Goal: Check status: Check status

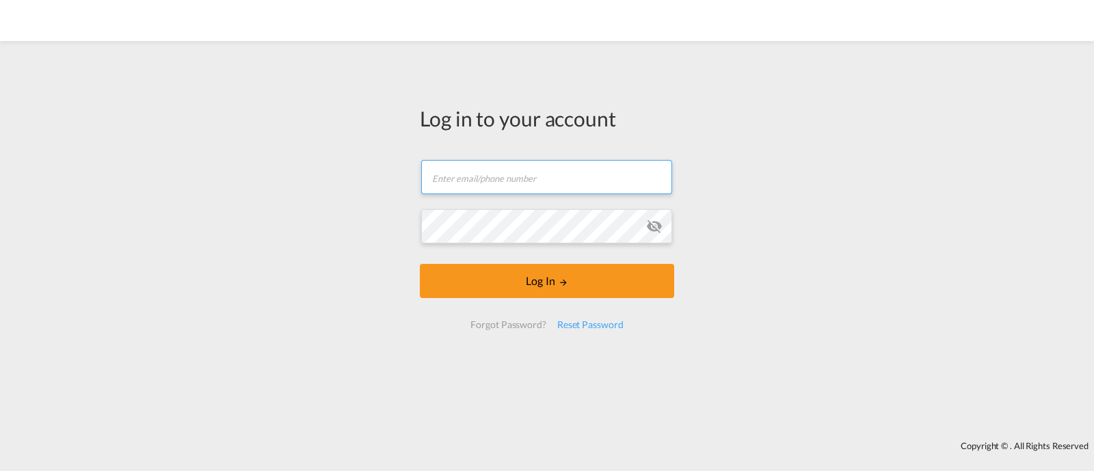
click at [514, 182] on input "text" at bounding box center [546, 177] width 251 height 34
type input "[EMAIL_ADDRESS][DOMAIN_NAME]"
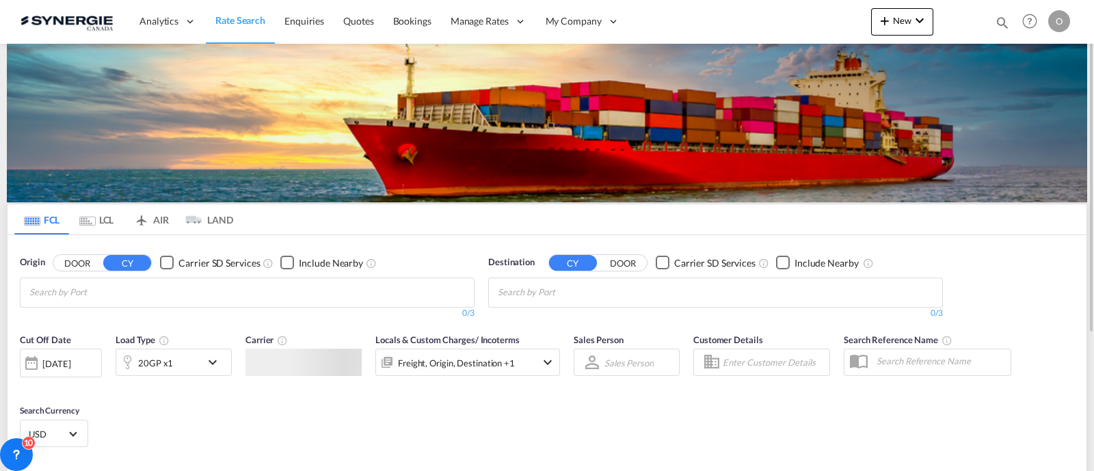
drag, startPoint x: 999, startPoint y: 22, endPoint x: 981, endPoint y: 27, distance: 18.6
click at [999, 22] on md-icon "icon-magnify" at bounding box center [1002, 22] width 15 height 15
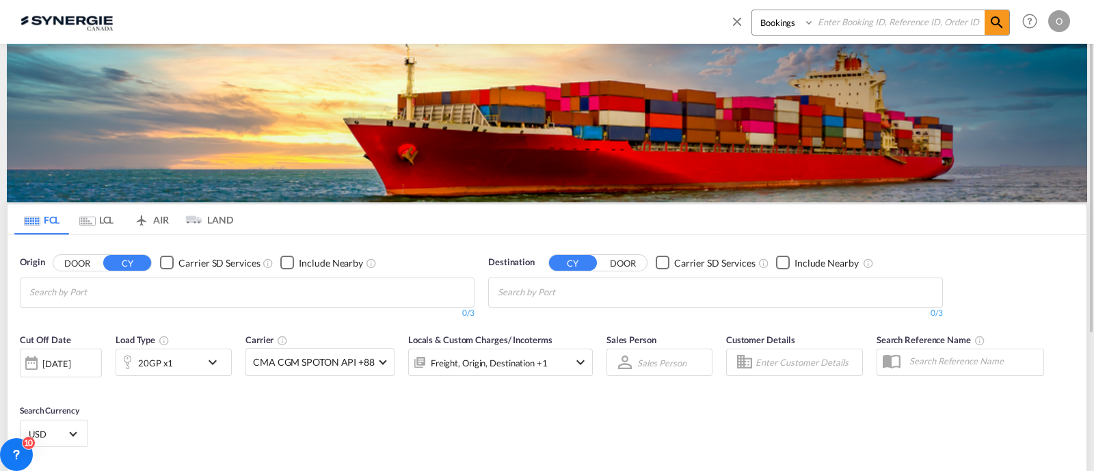
click at [765, 28] on select "Bookings Quotes Enquiries" at bounding box center [784, 22] width 65 height 25
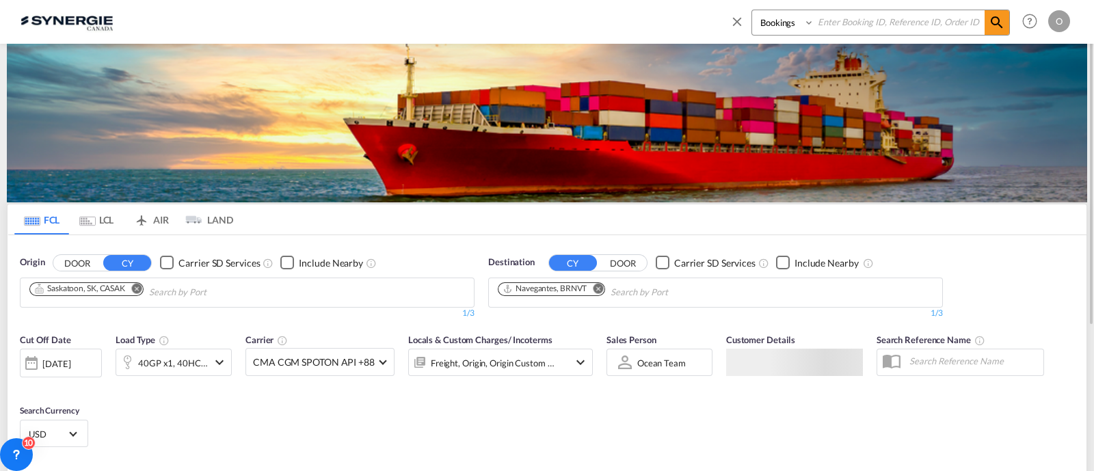
select select "Quotes"
click at [752, 10] on select "Bookings Quotes Enquiries" at bounding box center [784, 22] width 65 height 25
click at [853, 14] on input at bounding box center [899, 22] width 170 height 24
paste input "SYC000012333"
type input "SYC000012333"
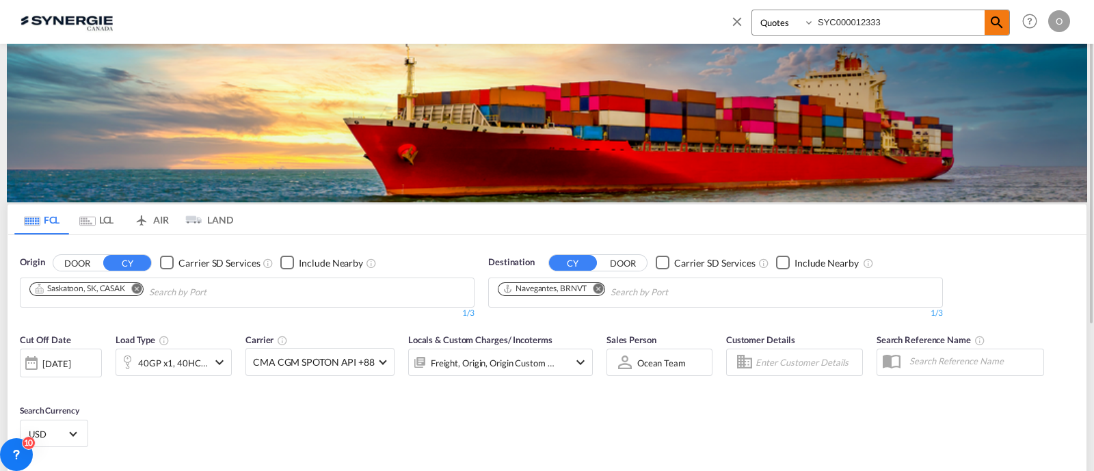
click at [995, 25] on md-icon "icon-magnify" at bounding box center [997, 22] width 16 height 16
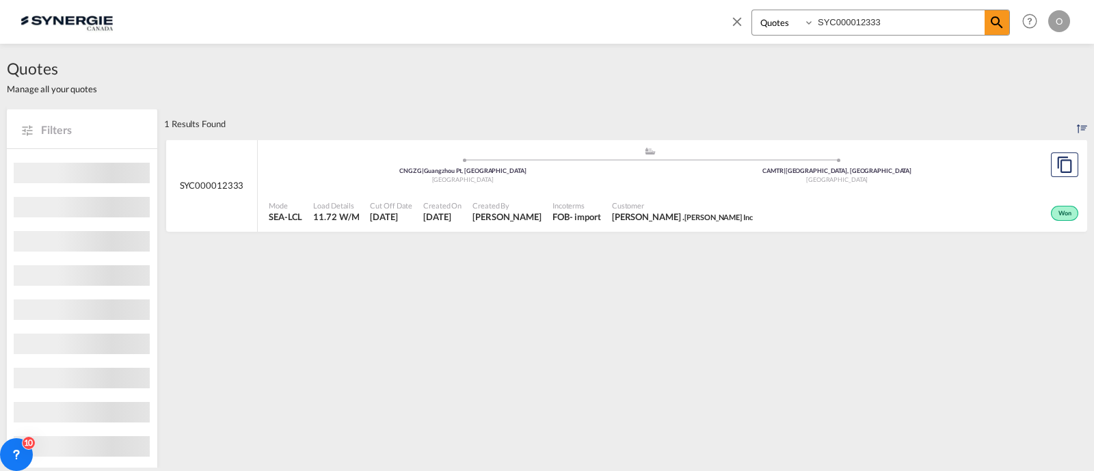
click at [604, 195] on div "Incoterms FOB - import" at bounding box center [576, 212] width 59 height 34
click at [558, 206] on span "Incoterms" at bounding box center [577, 205] width 49 height 10
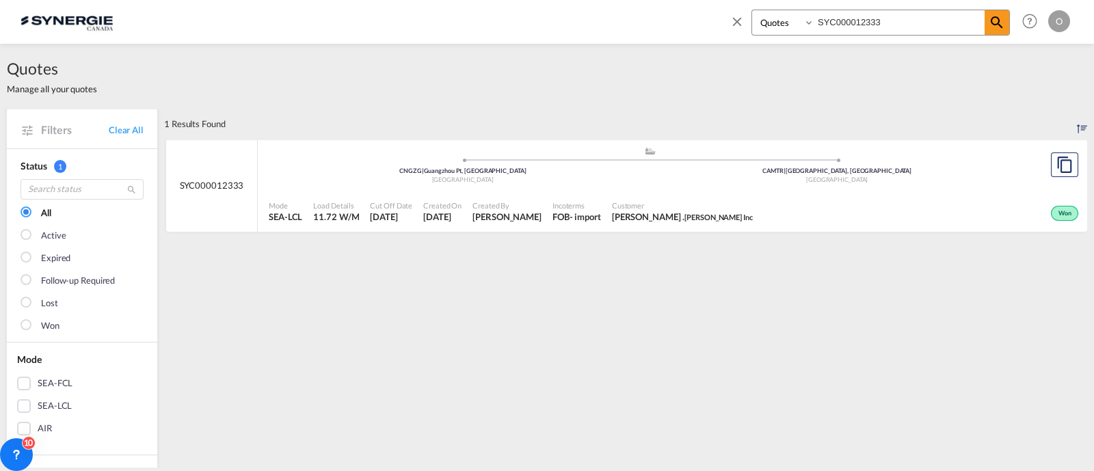
click at [917, 207] on div "Won" at bounding box center [919, 212] width 323 height 34
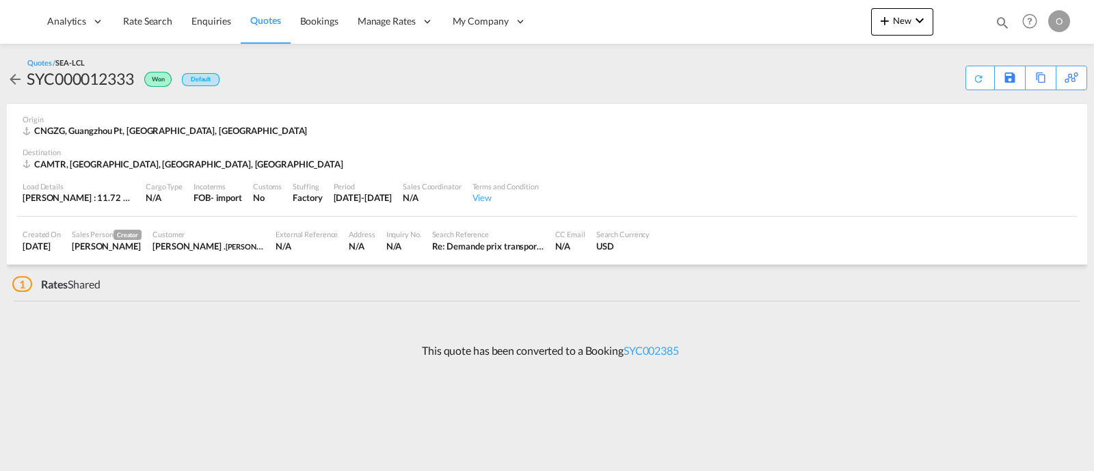
click at [444, 153] on div "Destination" at bounding box center [547, 152] width 1049 height 10
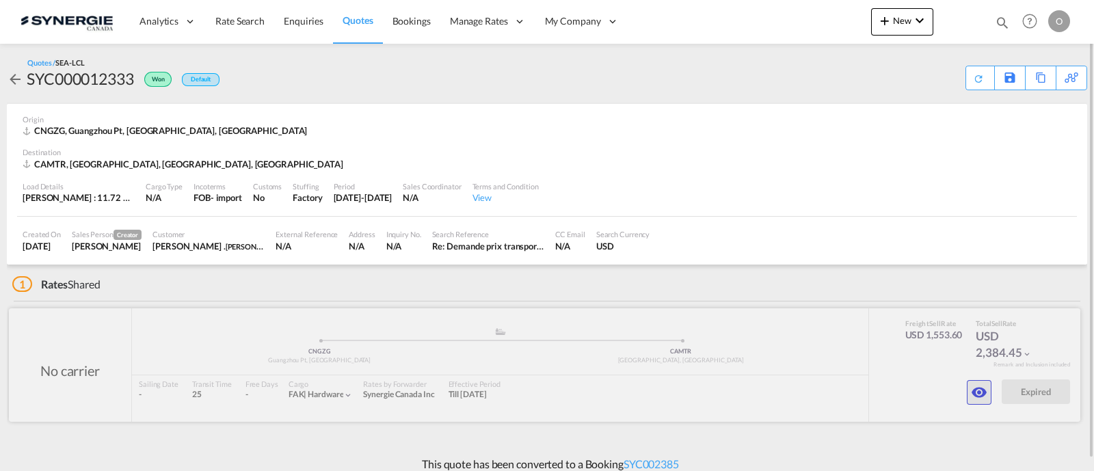
click at [972, 398] on md-icon "icon-eye" at bounding box center [979, 392] width 16 height 16
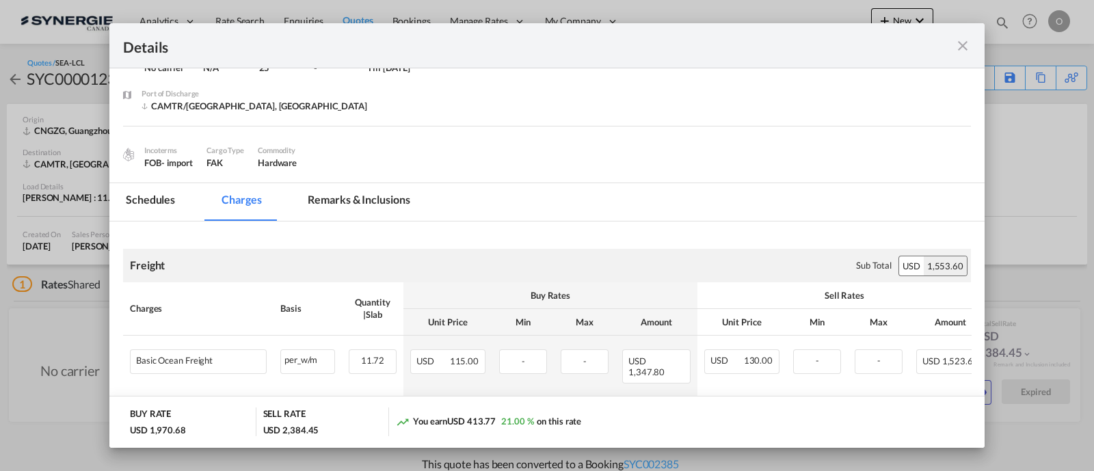
scroll to position [114, 0]
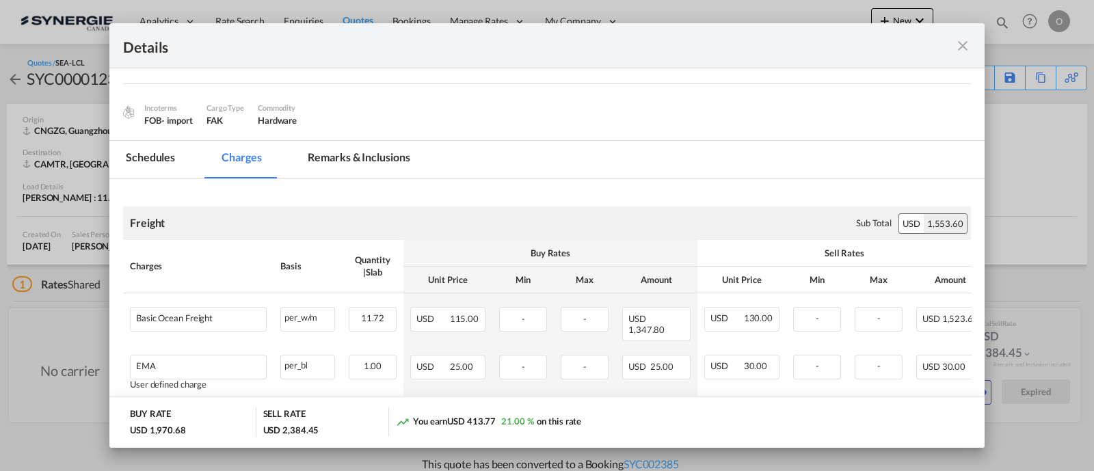
click at [348, 155] on md-tab-item "Remarks & Inclusions" at bounding box center [358, 160] width 135 height 38
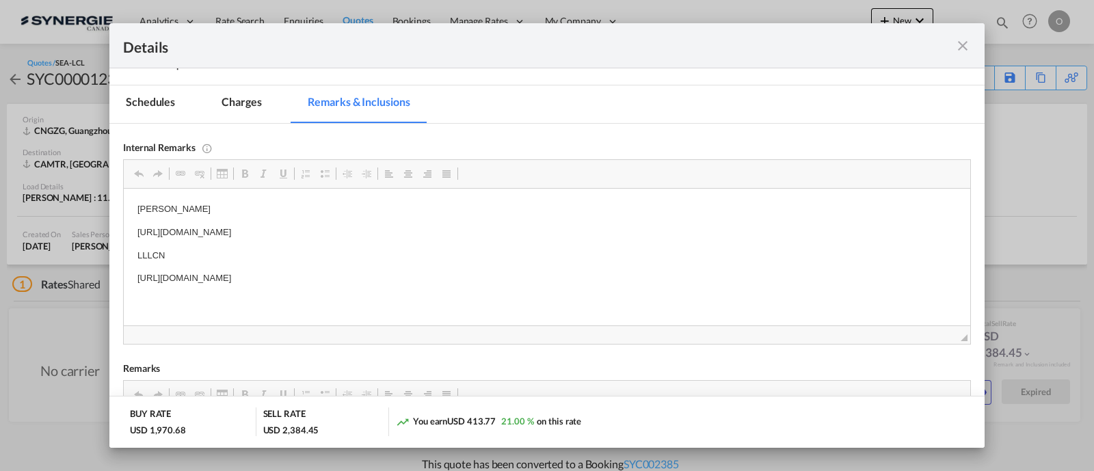
scroll to position [170, 0]
drag, startPoint x: 520, startPoint y: 274, endPoint x: 211, endPoint y: 264, distance: 309.2
drag, startPoint x: 512, startPoint y: 276, endPoint x: 147, endPoint y: 267, distance: 365.3
click at [147, 267] on body "rocheleau https://app.frontapp.com/open/msg_1fk92u1b?key=R6kANLCzxi6DquFSN_V999…" at bounding box center [546, 242] width 819 height 83
click at [966, 42] on md-icon "icon-close fg-AAA8AD m-0 cursor" at bounding box center [963, 46] width 16 height 16
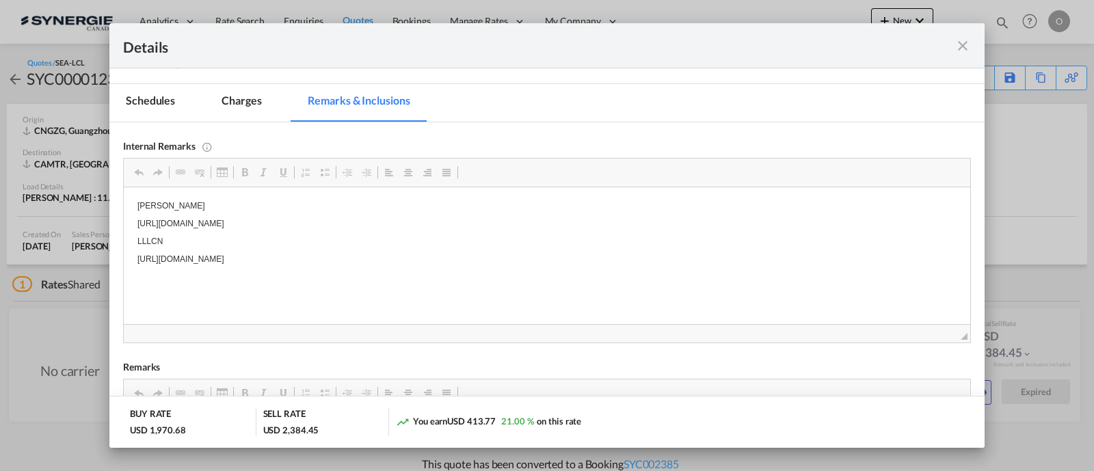
scroll to position [64, 0]
